Goal: Navigation & Orientation: Find specific page/section

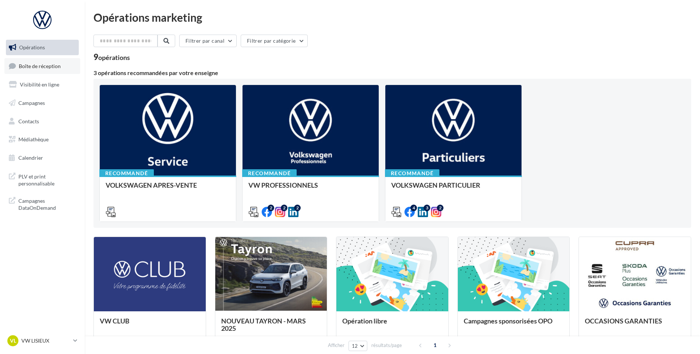
click at [59, 70] on link "Boîte de réception" at bounding box center [42, 66] width 76 height 16
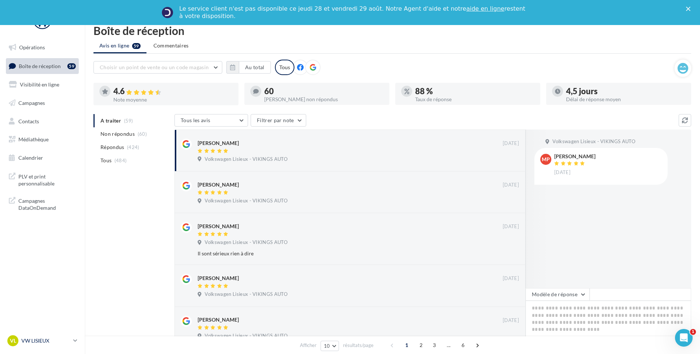
click at [23, 338] on p "VW LISIEUX" at bounding box center [45, 340] width 49 height 7
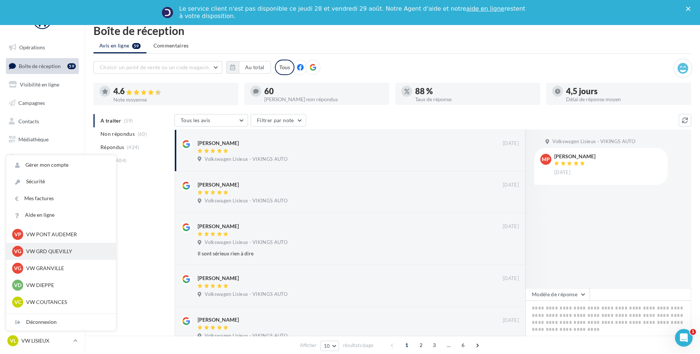
scroll to position [147, 0]
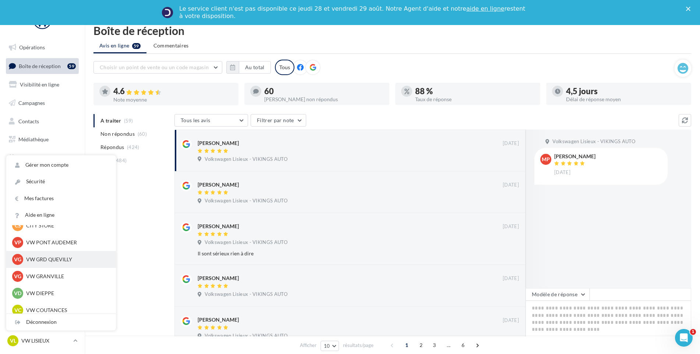
click at [71, 265] on div "VG VW GRD QUEVILLY vw-leg-vau" at bounding box center [61, 259] width 98 height 11
